Goal: Information Seeking & Learning: Check status

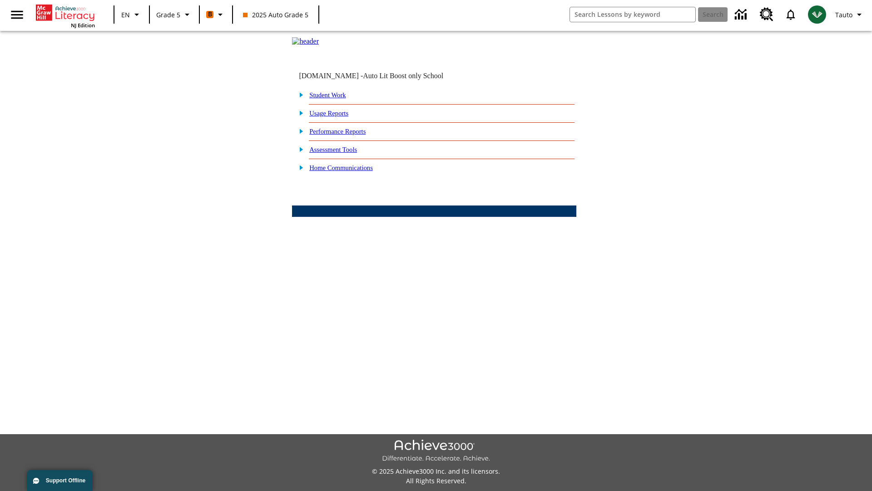
click at [348, 135] on link "Performance Reports" at bounding box center [337, 131] width 56 height 7
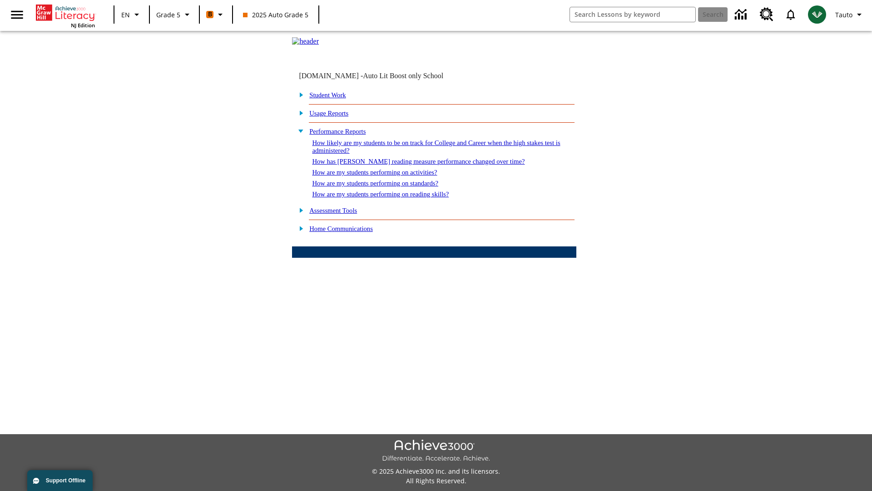
click at [383, 176] on link "How are my students performing on activities?" at bounding box center [374, 172] width 125 height 7
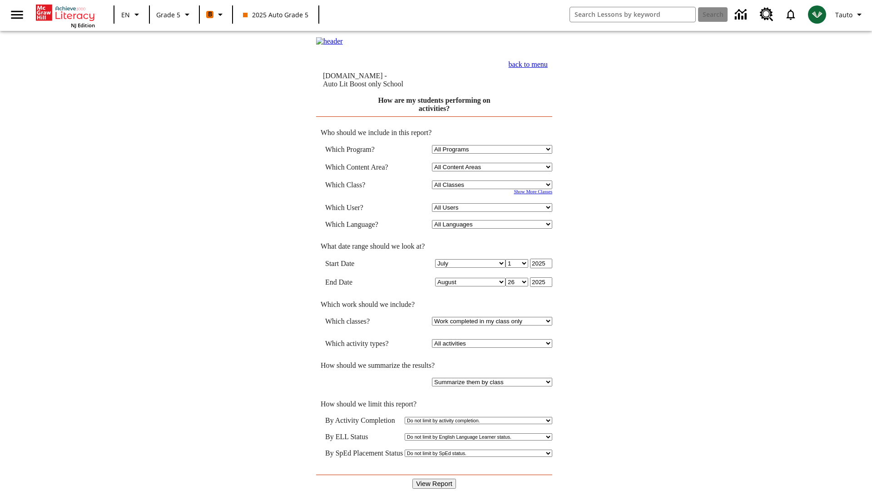
click at [493, 185] on select "Select a Class: All Classes 2025 Auto Grade 5 OL 2025 Auto Grade 6" at bounding box center [492, 184] width 120 height 9
select select "11133131"
